Goal: Task Accomplishment & Management: Manage account settings

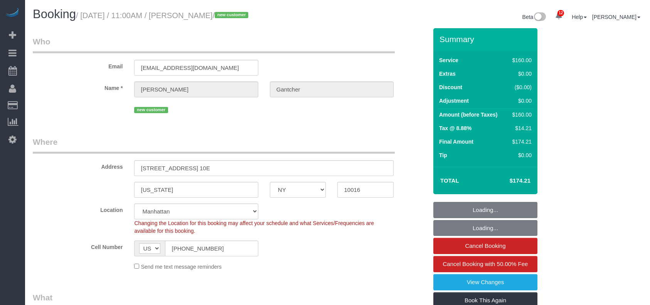
select select "NY"
select select "spot1"
select select "number:59"
select select "number:73"
select select "number:15"
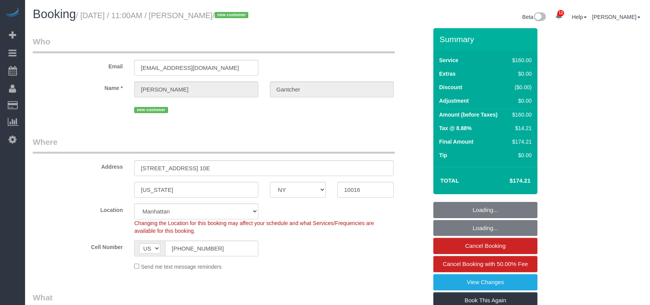
select select "number:5"
click at [84, 15] on small "/ August 20, 2025 / 11:00AM / Danielle Gantcher / new customer" at bounding box center [163, 15] width 175 height 8
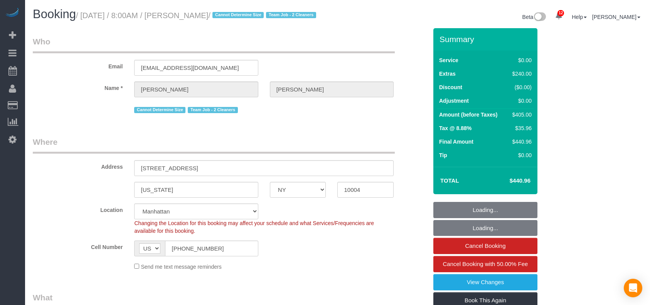
select select "NY"
select select "2"
select select "string:stripe-pm_1RxLXL4VGloSiKo7KWL6wPfX"
select select "spot1"
select select "number:89"
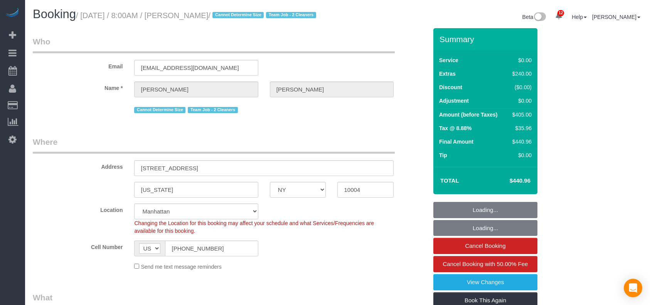
select select "number:69"
select select "number:15"
select select "number:5"
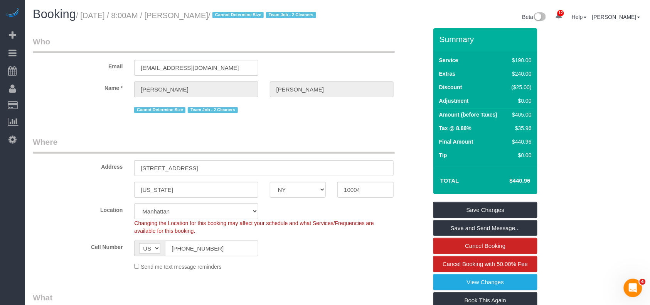
drag, startPoint x: 227, startPoint y: 13, endPoint x: 84, endPoint y: 13, distance: 142.6
click at [84, 13] on small "/ [DATE] / 8:00AM / [PERSON_NAME] / Cannot Determine Size Team Job - 2 Cleaners" at bounding box center [197, 15] width 242 height 8
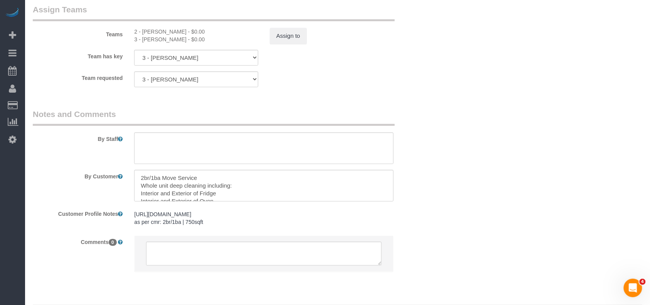
scroll to position [1000, 0]
